Goal: Use online tool/utility: Utilize a website feature to perform a specific function

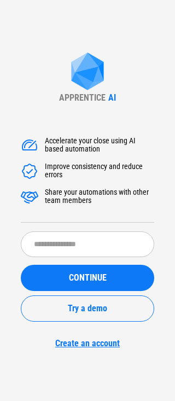
click at [139, 382] on div "APPRENTICE AI Accelerate your close using AI based automation Improve consisten…" at bounding box center [87, 200] width 175 height 401
click at [147, 378] on div "APPRENTICE AI Accelerate your close using AI based automation Improve consisten…" at bounding box center [87, 200] width 175 height 401
click at [119, 378] on div "APPRENTICE AI Accelerate your close using AI based automation Improve consisten…" at bounding box center [87, 200] width 175 height 401
